Goal: Transaction & Acquisition: Purchase product/service

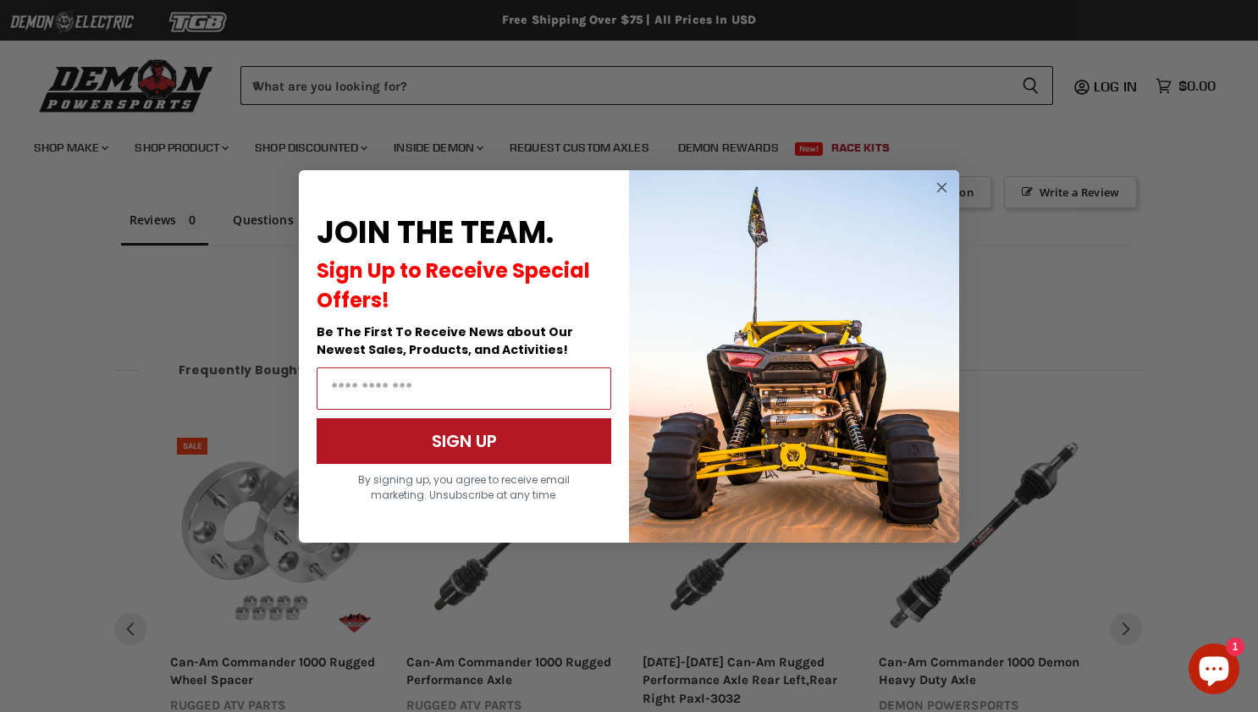
scroll to position [1272, 0]
